Goal: Check status: Check status

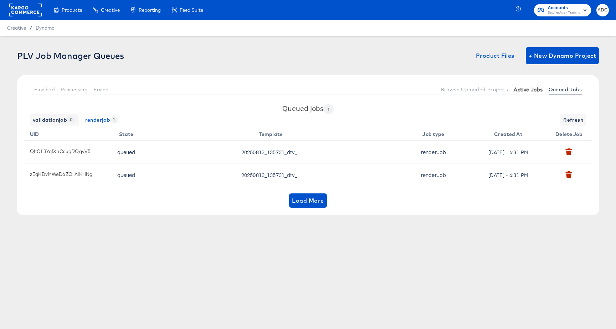
click at [533, 87] on span "Active Jobs" at bounding box center [528, 90] width 29 height 6
click at [531, 94] on button "Active Jobs" at bounding box center [528, 89] width 35 height 12
click at [531, 92] on span "Active Jobs" at bounding box center [528, 90] width 29 height 6
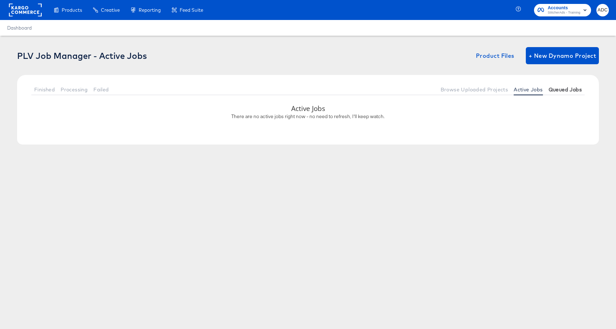
click at [572, 87] on span "Queued Jobs" at bounding box center [565, 90] width 33 height 6
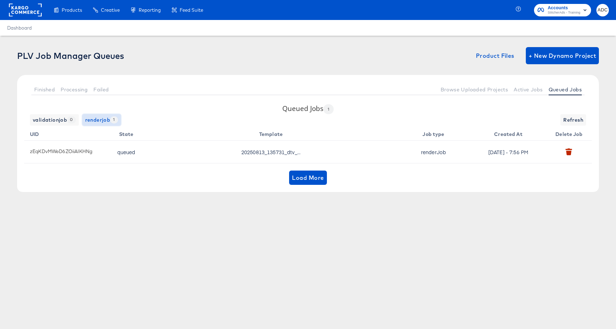
click at [96, 123] on span "renderjob 1" at bounding box center [101, 120] width 33 height 9
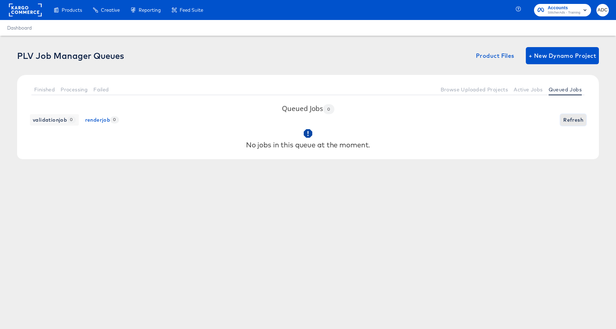
click at [577, 118] on span "Refresh" at bounding box center [573, 120] width 20 height 9
click at [528, 92] on span "Active Jobs" at bounding box center [528, 90] width 29 height 6
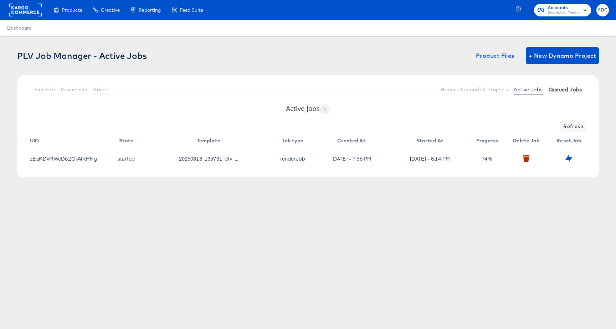
click at [567, 91] on span "Queued Jobs" at bounding box center [565, 90] width 33 height 6
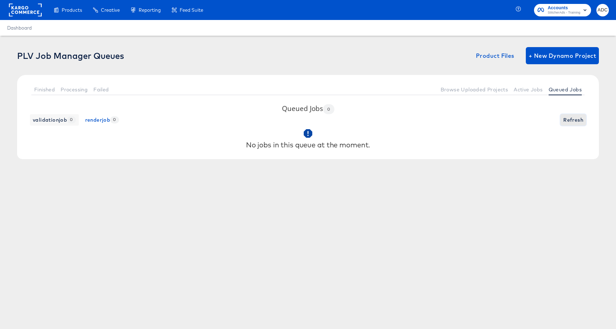
click at [571, 121] on span "Refresh" at bounding box center [573, 120] width 20 height 9
